Goal: Transaction & Acquisition: Purchase product/service

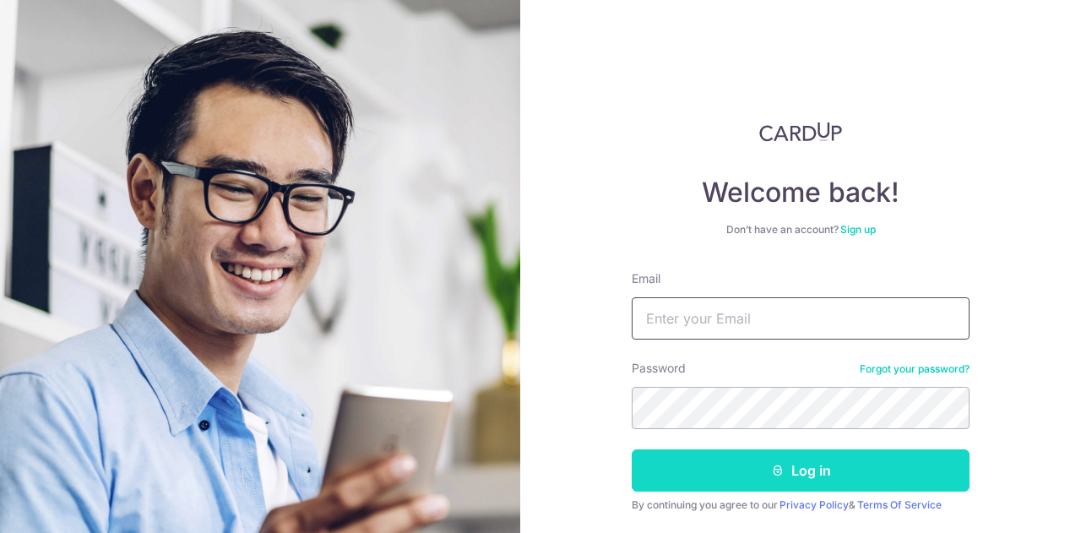
type input "[EMAIL_ADDRESS][DOMAIN_NAME]"
click at [723, 481] on button "Log in" at bounding box center [801, 470] width 338 height 42
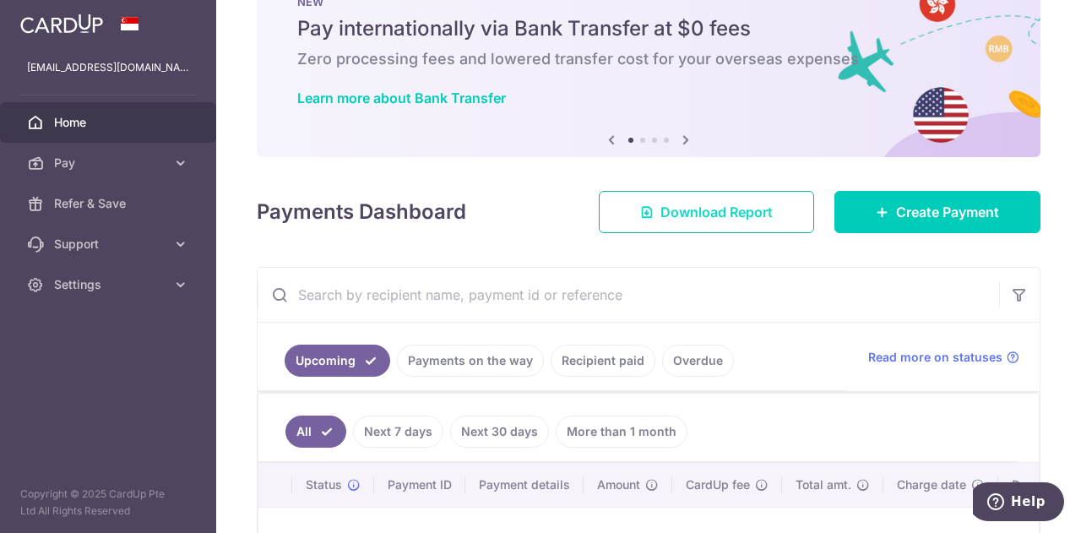
scroll to position [84, 0]
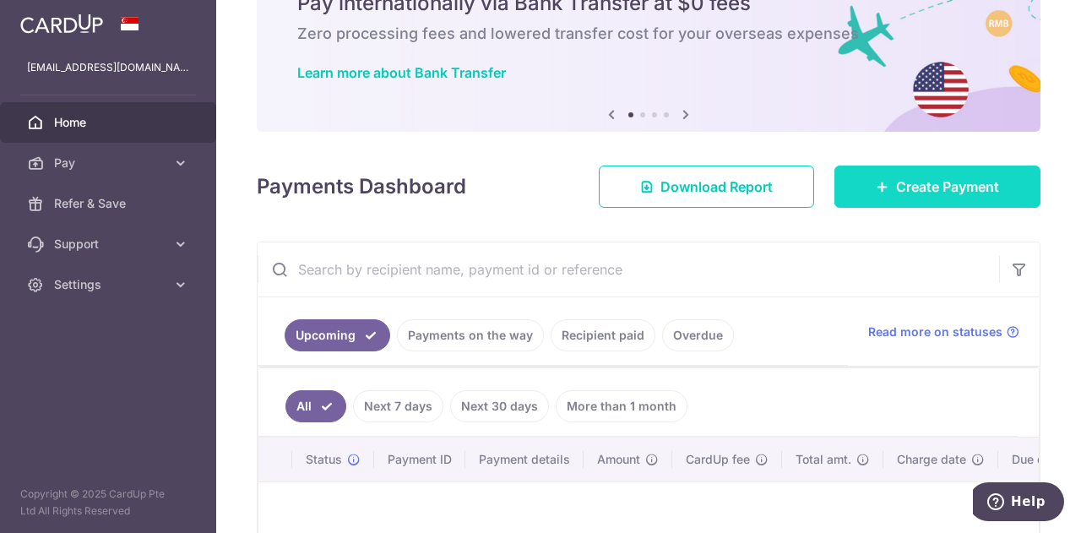
click at [856, 190] on link "Create Payment" at bounding box center [938, 187] width 206 height 42
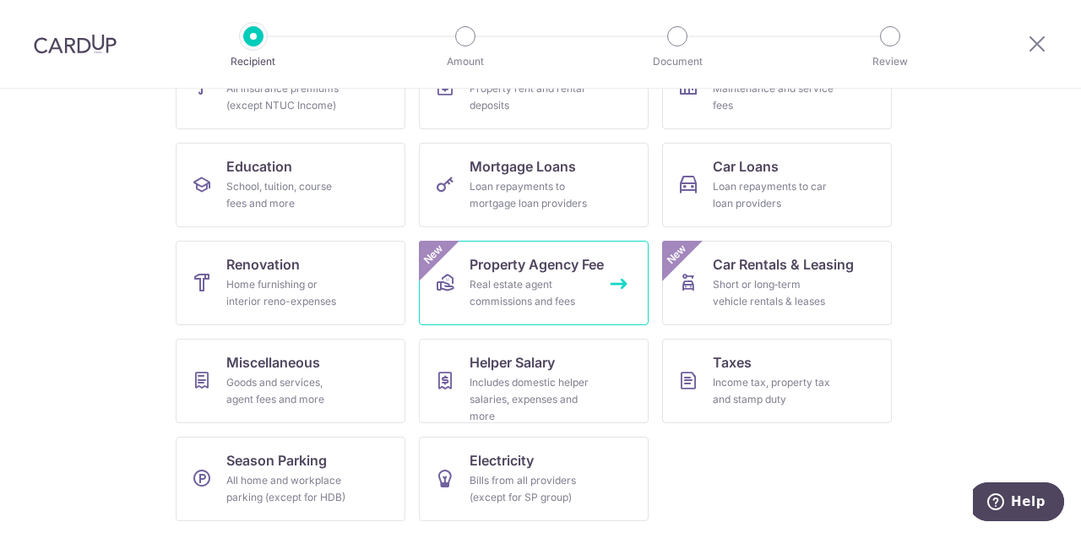
scroll to position [52, 0]
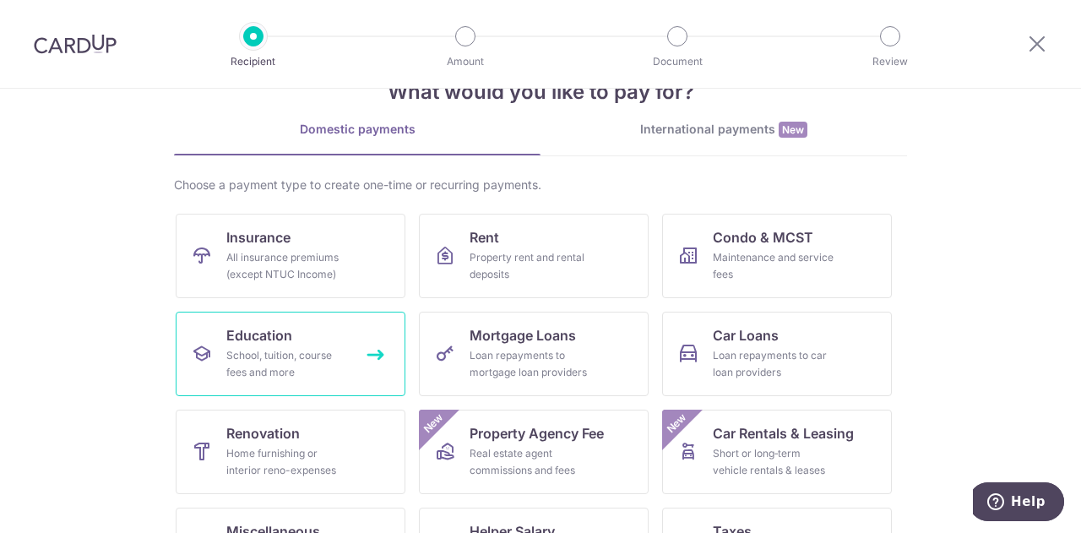
click at [257, 367] on div "School, tuition, course fees and more" at bounding box center [287, 364] width 122 height 34
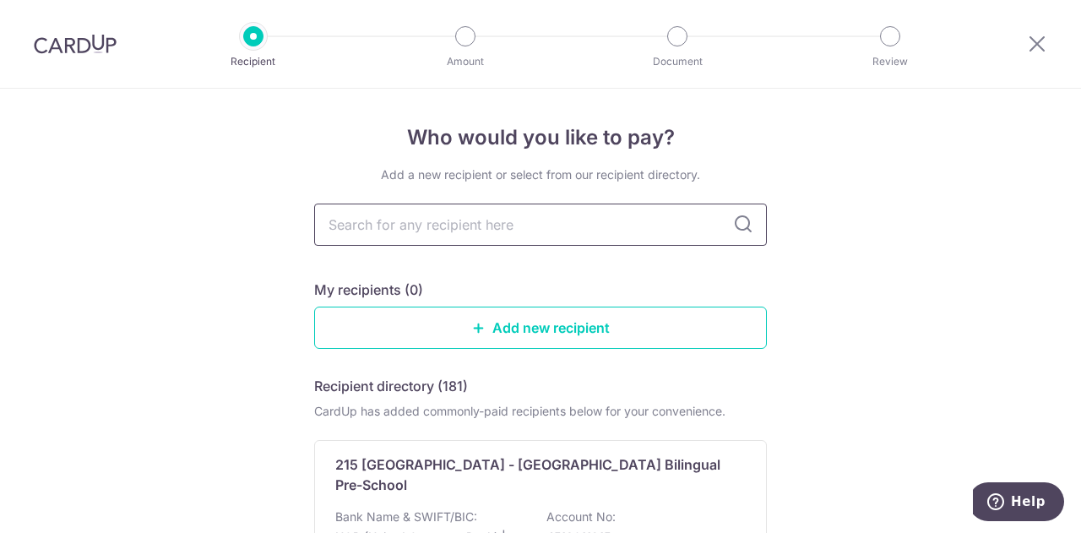
click at [413, 222] on input "text" at bounding box center [540, 225] width 453 height 42
type input "zeni"
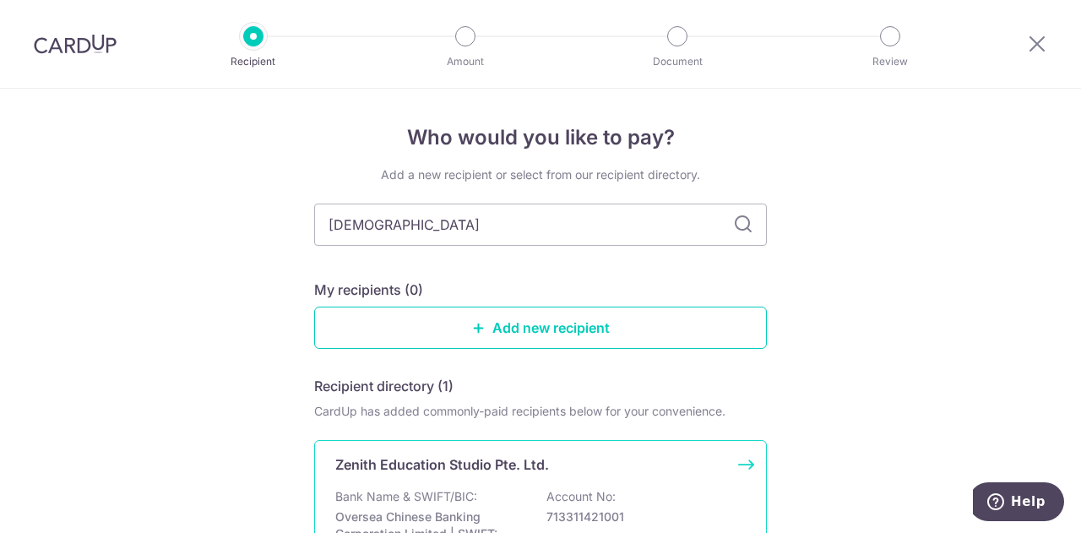
click at [518, 500] on div "Bank Name & SWIFT/BIC: Oversea Chinese Banking Corporation Limited | SWIFT: OCB…" at bounding box center [540, 523] width 410 height 71
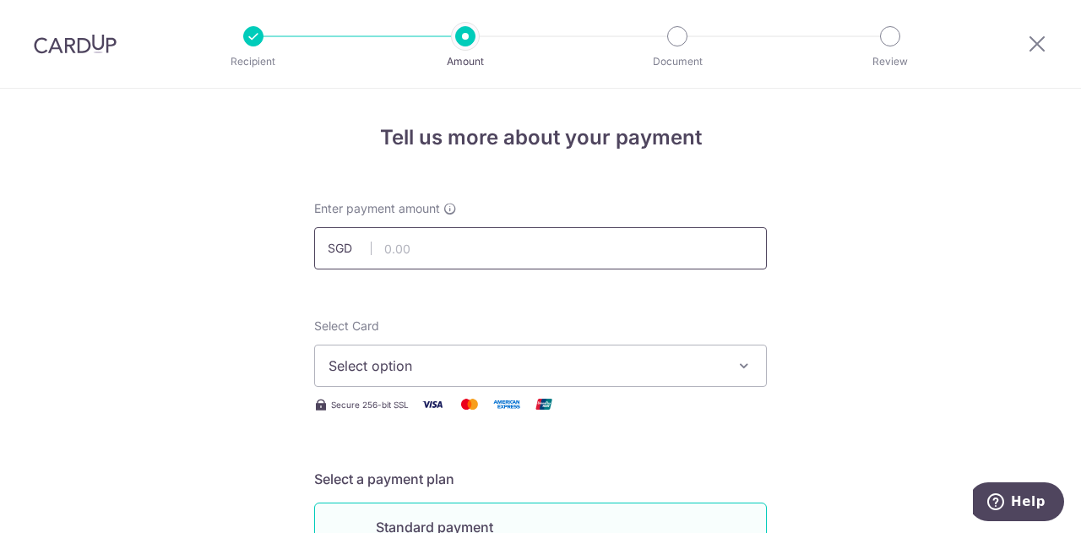
click at [411, 243] on input "text" at bounding box center [540, 248] width 453 height 42
click at [383, 359] on span "Select option" at bounding box center [526, 366] width 394 height 20
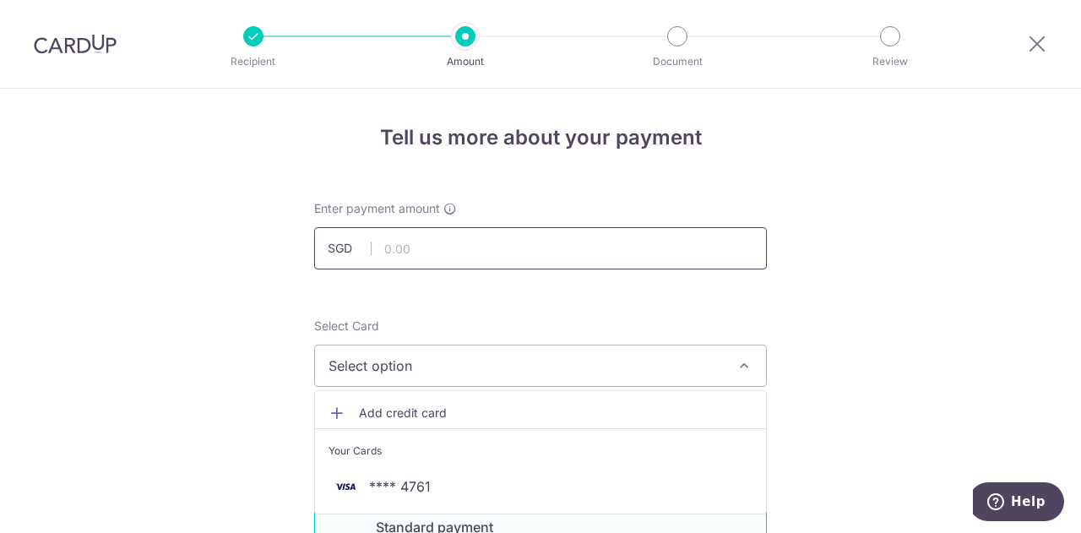
drag, startPoint x: 400, startPoint y: 249, endPoint x: 397, endPoint y: 261, distance: 12.1
click at [400, 249] on input "text" at bounding box center [540, 248] width 453 height 42
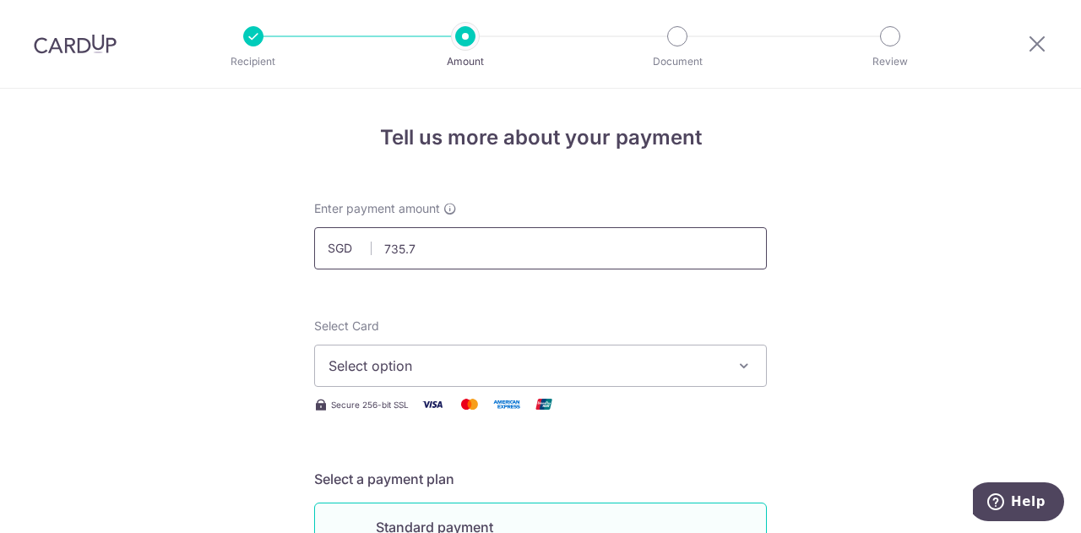
type input "735.75"
click at [350, 356] on span "Select option" at bounding box center [526, 366] width 394 height 20
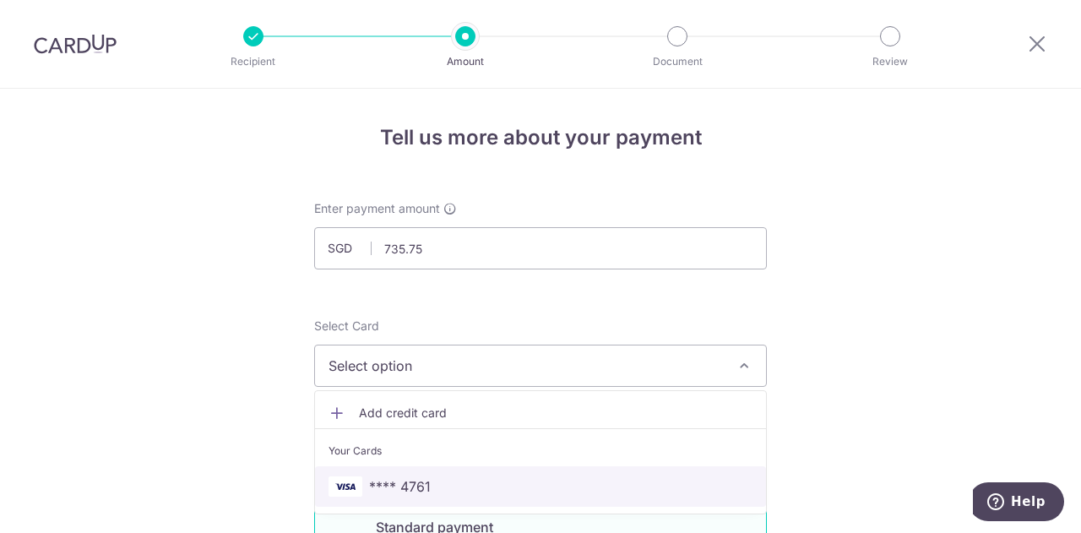
click at [383, 491] on span "**** 4761" at bounding box center [400, 486] width 62 height 20
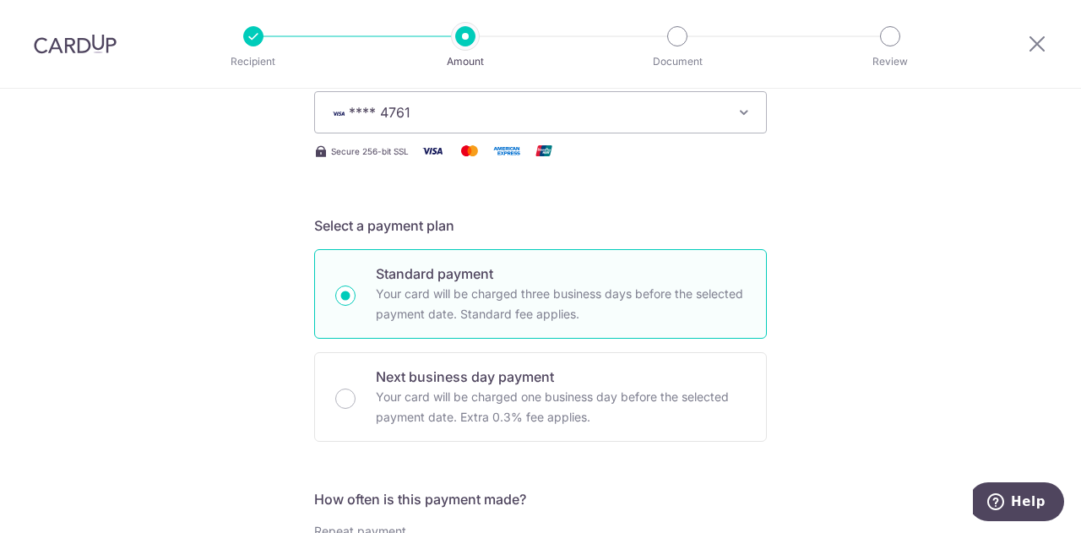
scroll to position [507, 0]
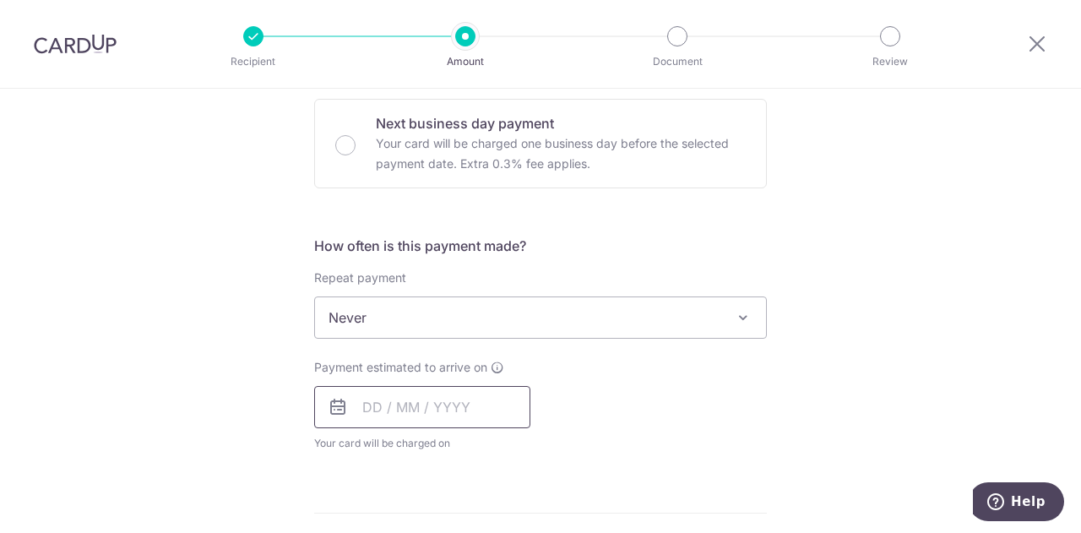
click at [390, 401] on input "text" at bounding box center [422, 407] width 216 height 42
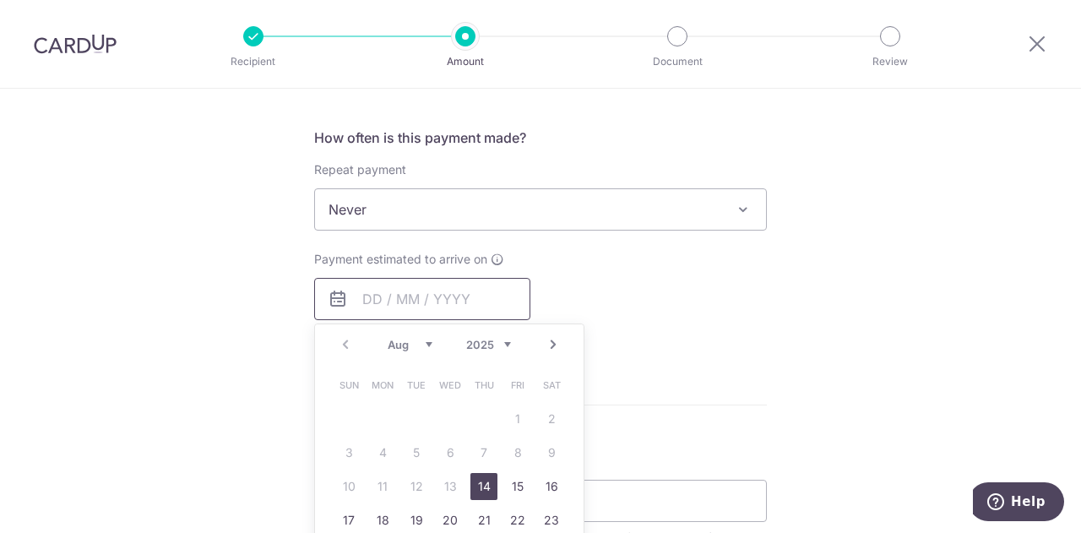
scroll to position [676, 0]
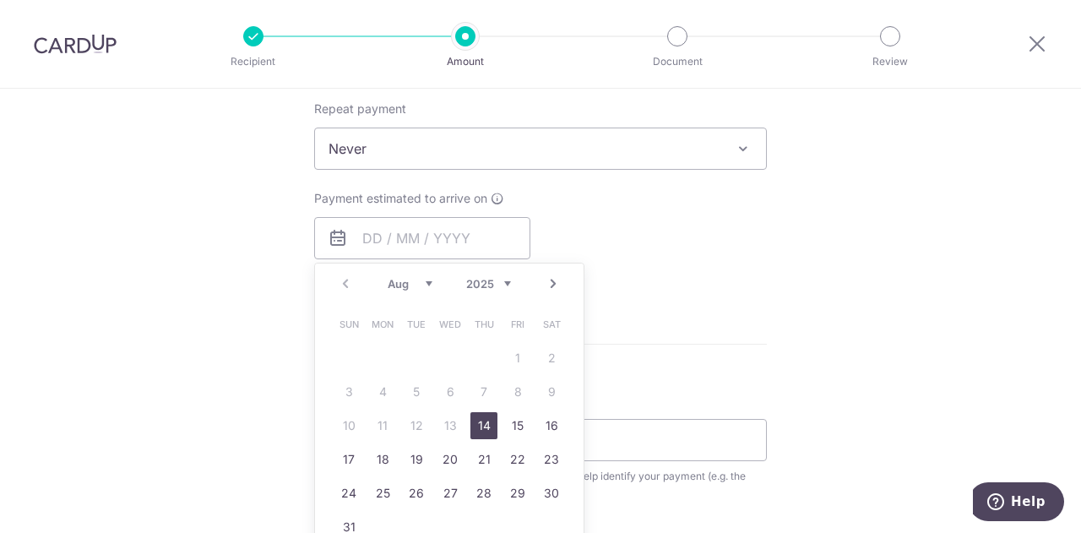
click at [470, 418] on link "14" at bounding box center [483, 425] width 27 height 27
type input "[DATE]"
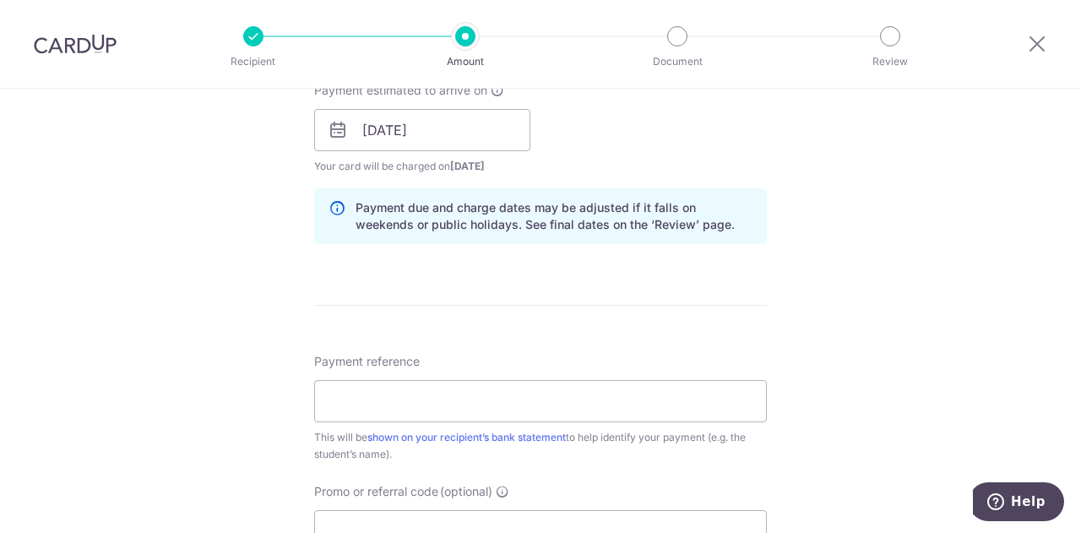
scroll to position [845, 0]
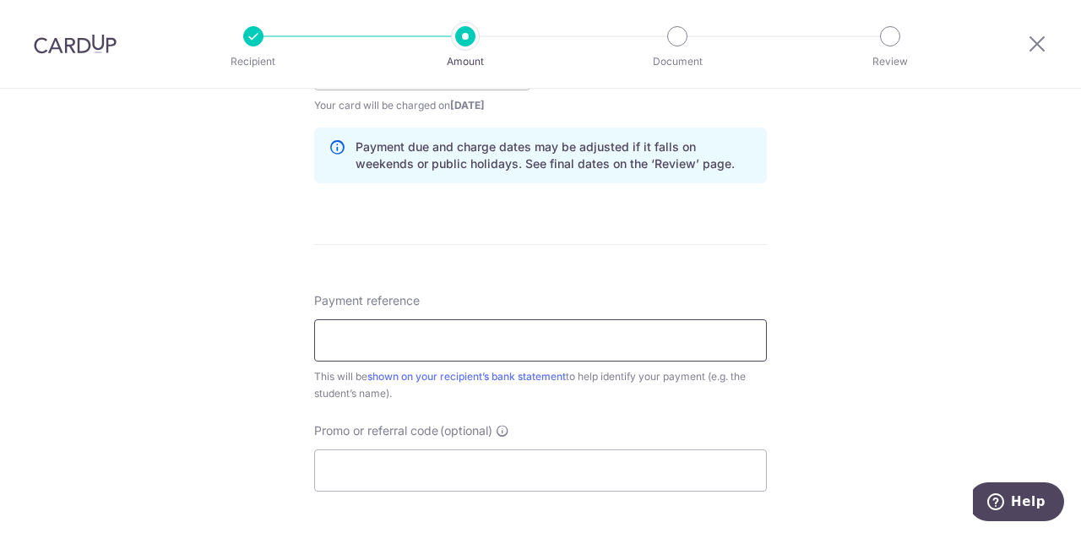
click at [362, 349] on input "Payment reference" at bounding box center [540, 340] width 453 height 42
type input "Kaylia Tan 90471612"
click at [392, 477] on input "Promo or referral code (optional)" at bounding box center [540, 470] width 453 height 42
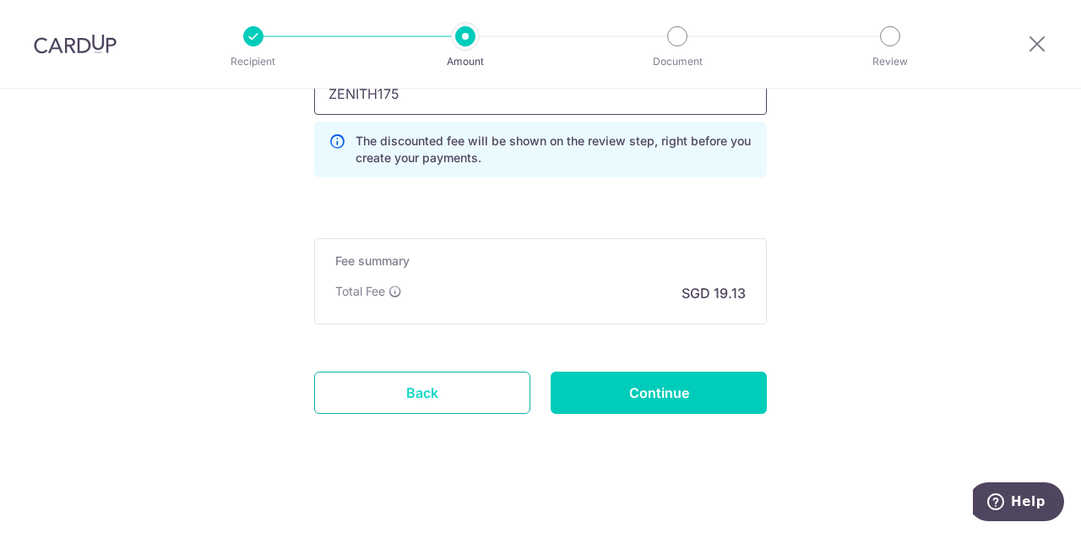
scroll to position [1224, 0]
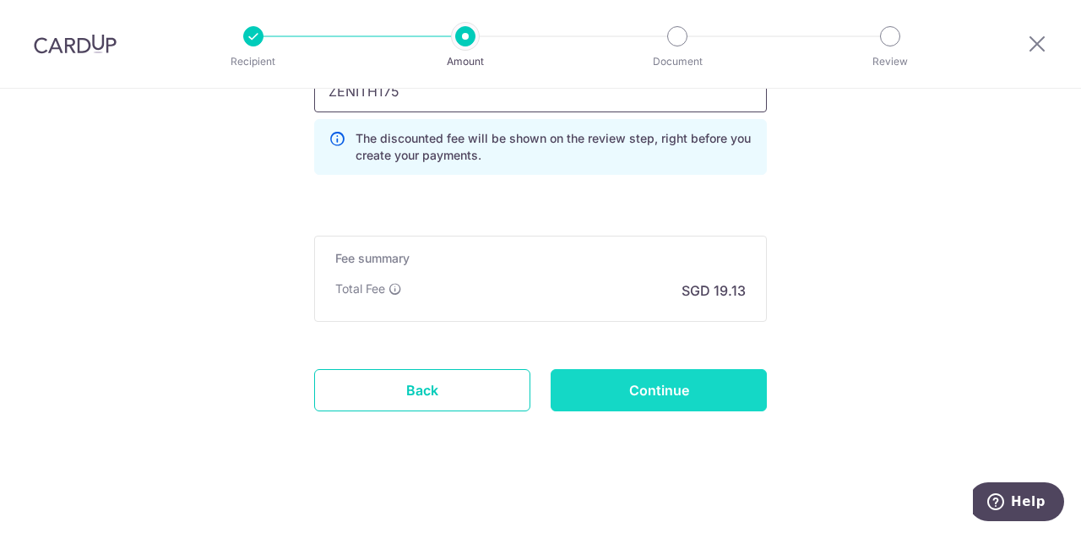
type input "ZENITH175"
click at [587, 378] on input "Continue" at bounding box center [659, 390] width 216 height 42
type input "Create Schedule"
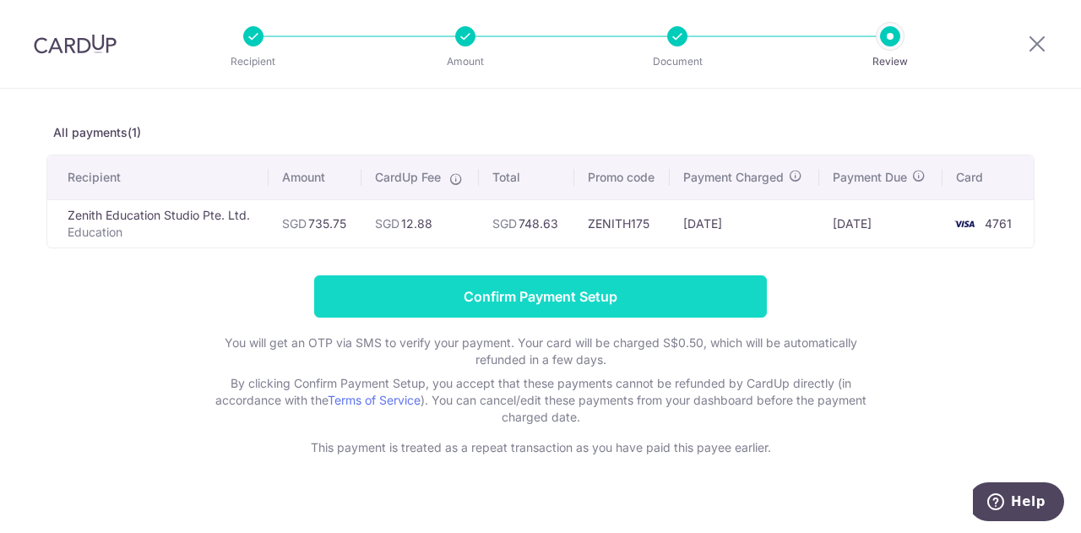
scroll to position [83, 0]
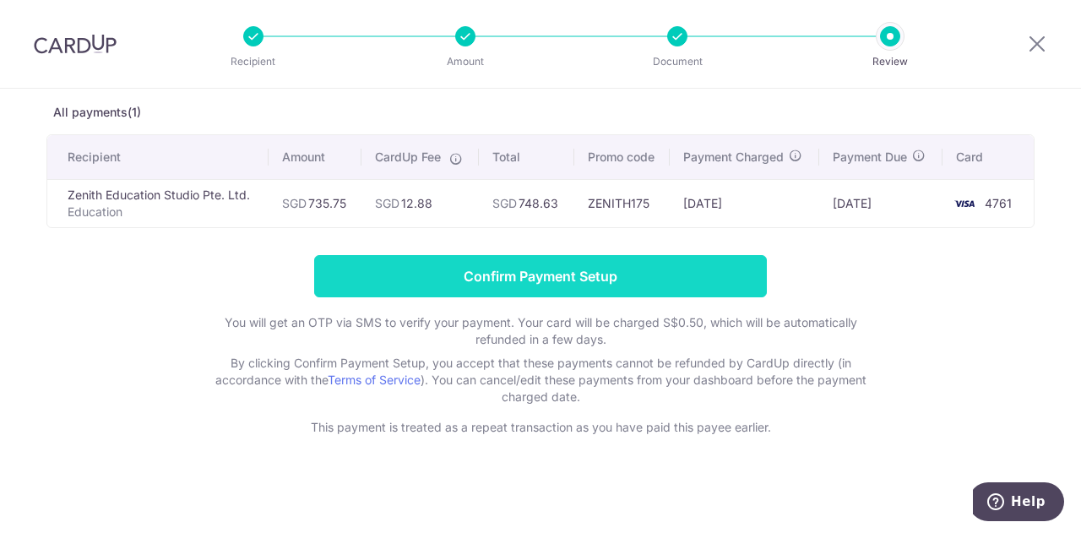
click at [640, 269] on input "Confirm Payment Setup" at bounding box center [540, 276] width 453 height 42
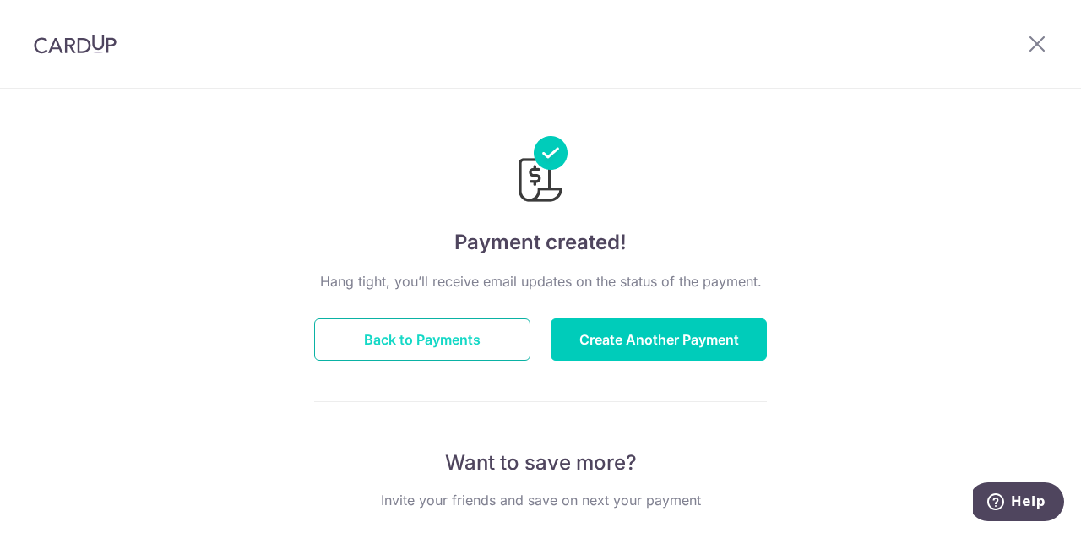
click at [480, 340] on button "Back to Payments" at bounding box center [422, 339] width 216 height 42
